Goal: Information Seeking & Learning: Learn about a topic

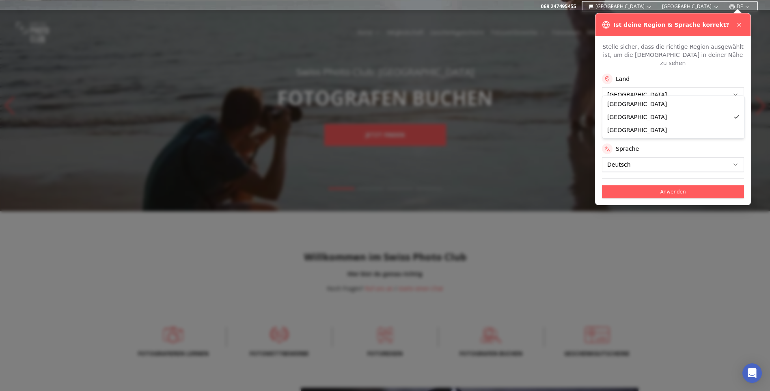
click at [676, 185] on button "Anwenden" at bounding box center [673, 191] width 142 height 13
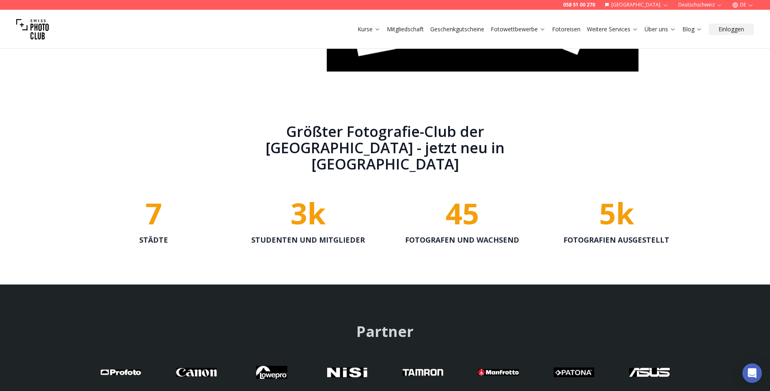
scroll to position [1543, 0]
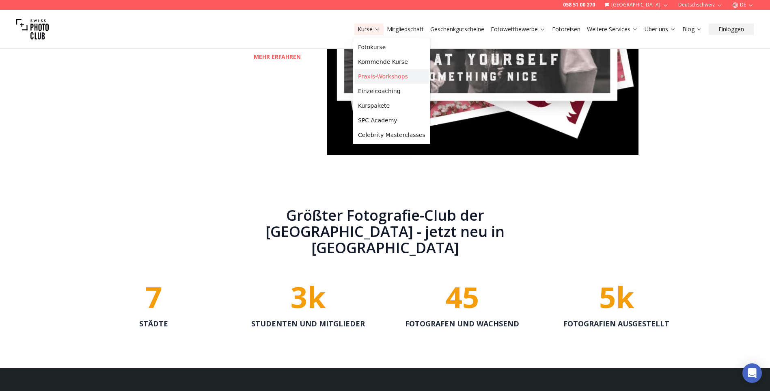
click at [373, 73] on link "Praxis-Workshops" at bounding box center [392, 76] width 74 height 15
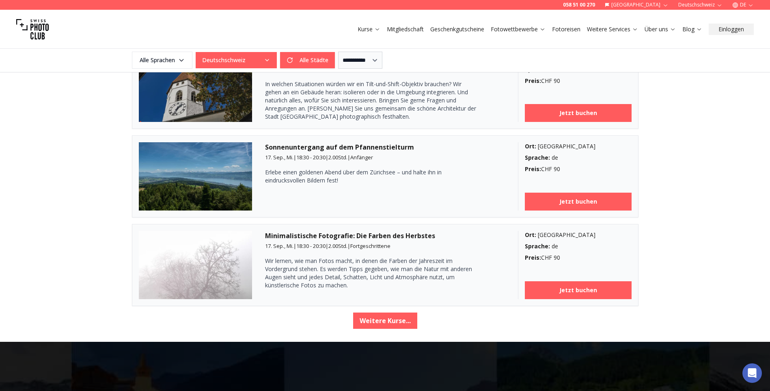
scroll to position [1340, 0]
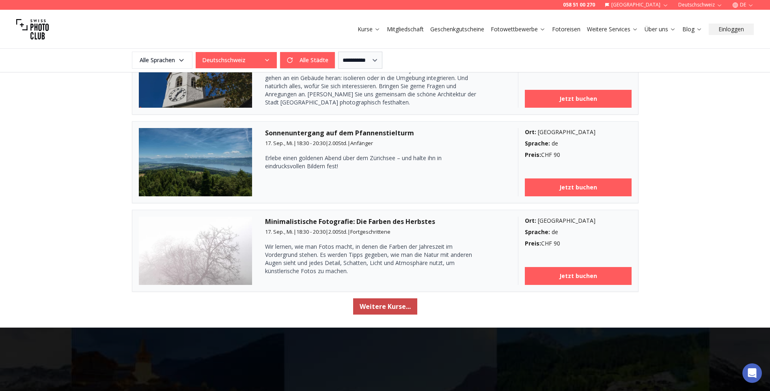
click at [398, 305] on button "Weitere Kurse..." at bounding box center [385, 306] width 64 height 16
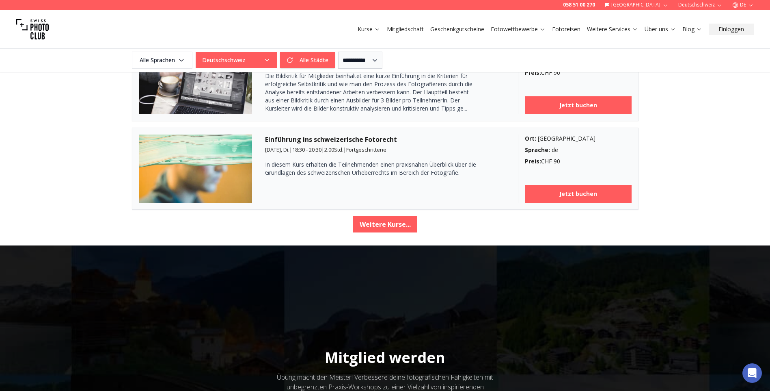
scroll to position [2802, 0]
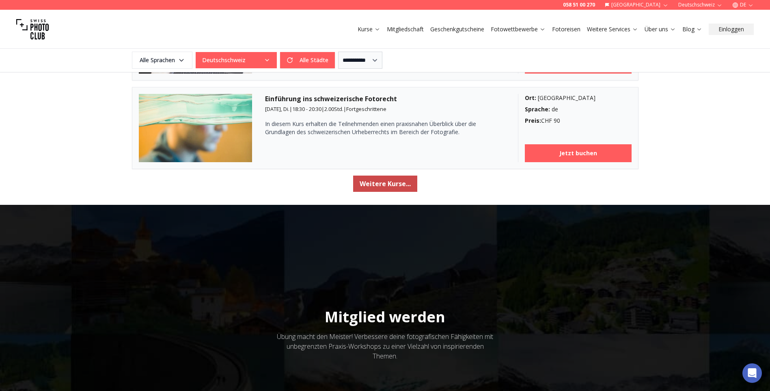
click at [399, 182] on button "Weitere Kurse..." at bounding box center [385, 183] width 64 height 16
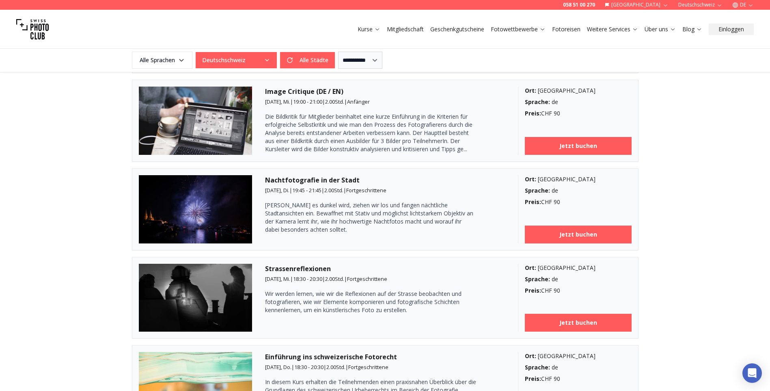
scroll to position [1990, 0]
